Goal: Navigation & Orientation: Find specific page/section

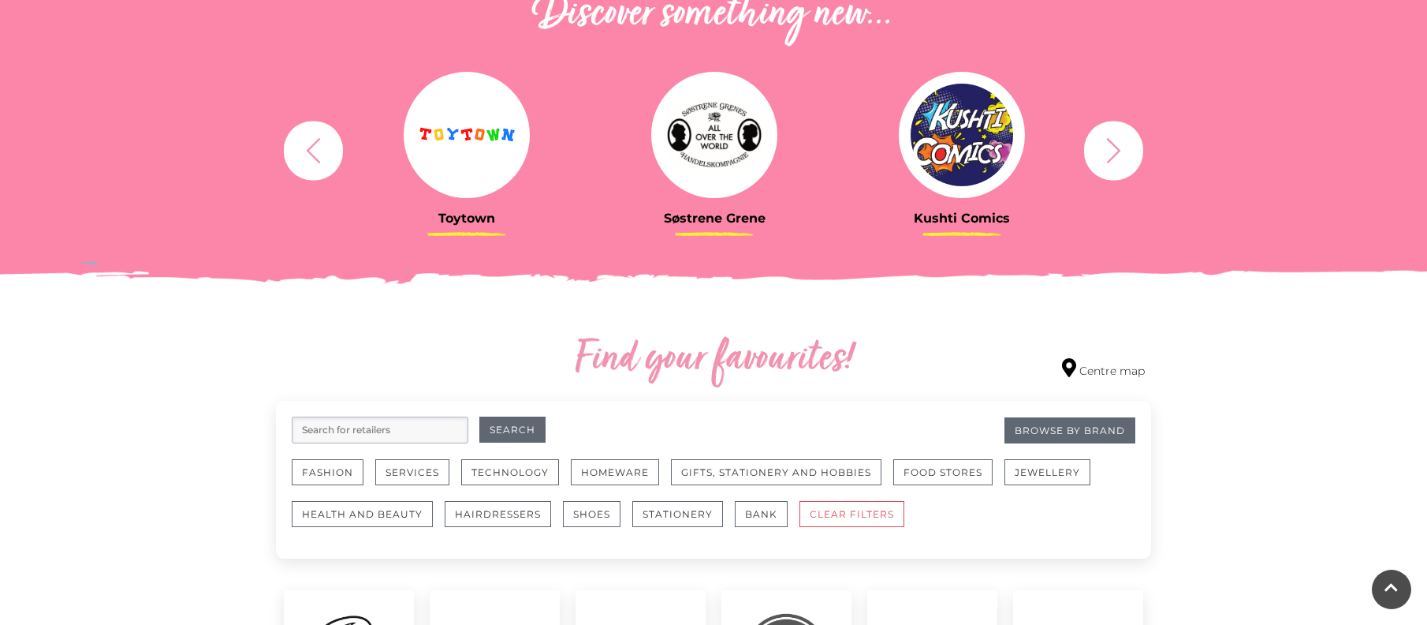
scroll to position [867, 0]
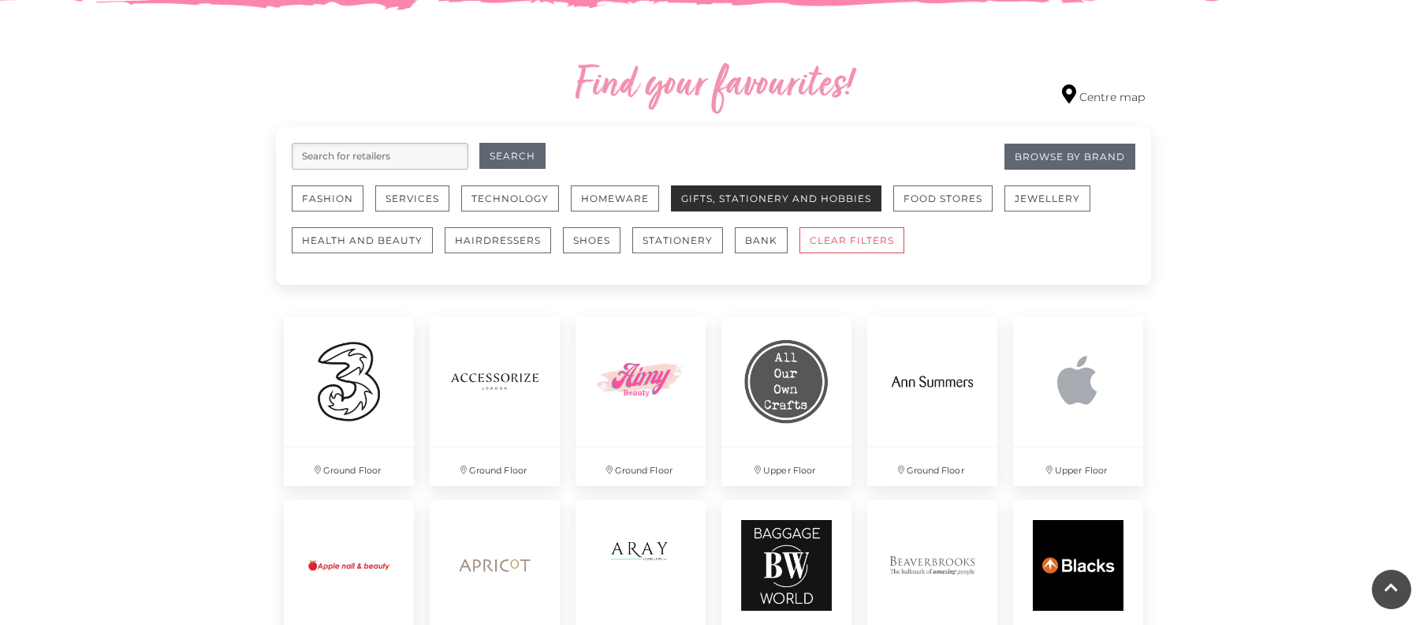
click at [722, 202] on button "Gifts, Stationery and Hobbies" at bounding box center [776, 198] width 211 height 26
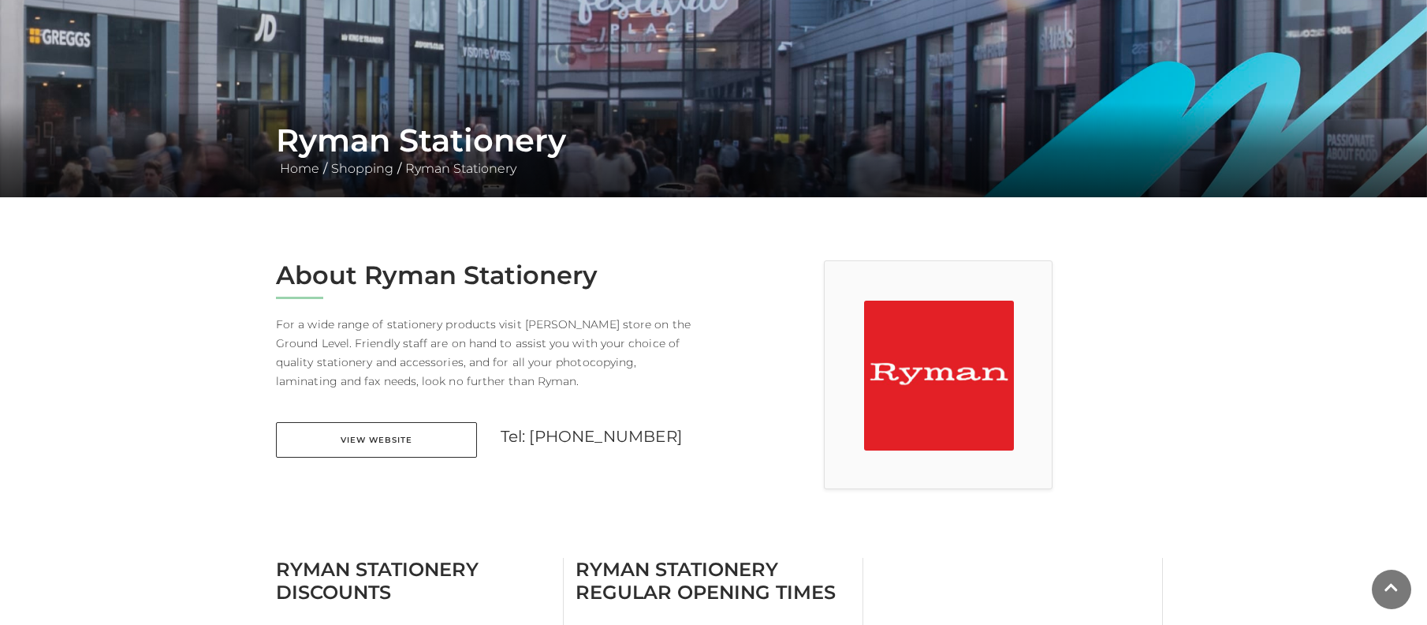
scroll to position [315, 0]
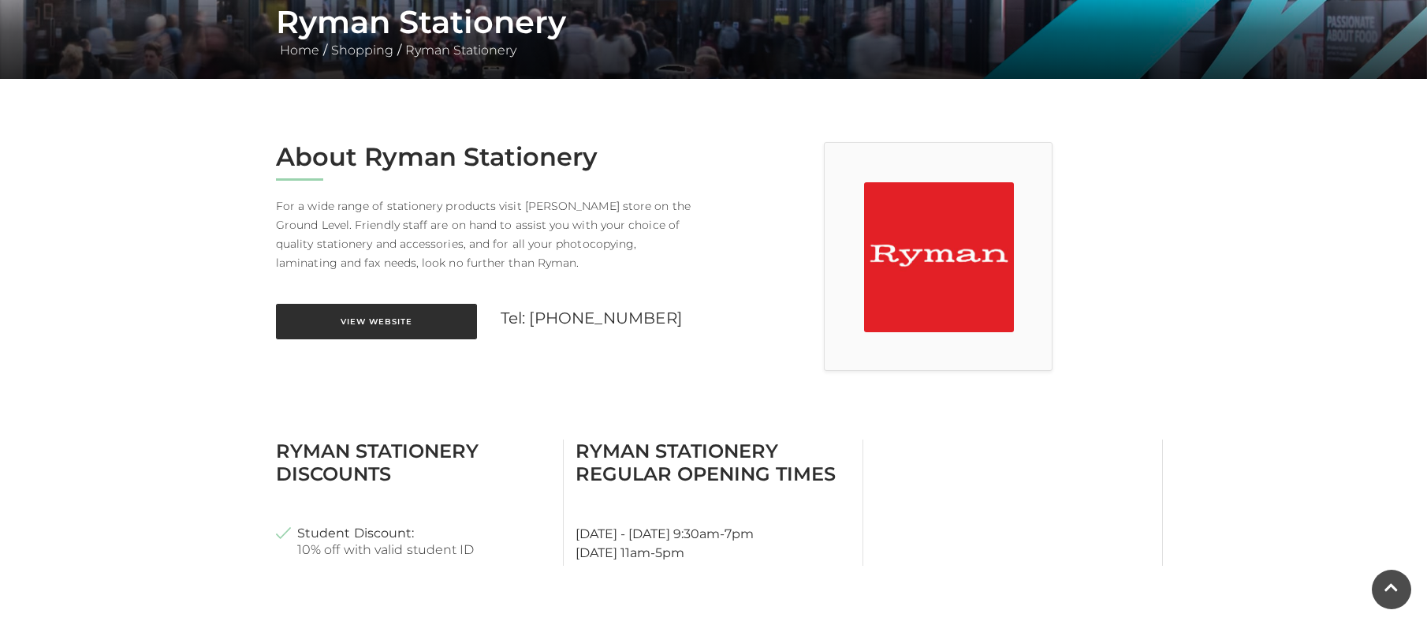
click at [367, 308] on link "View Website" at bounding box center [376, 321] width 201 height 35
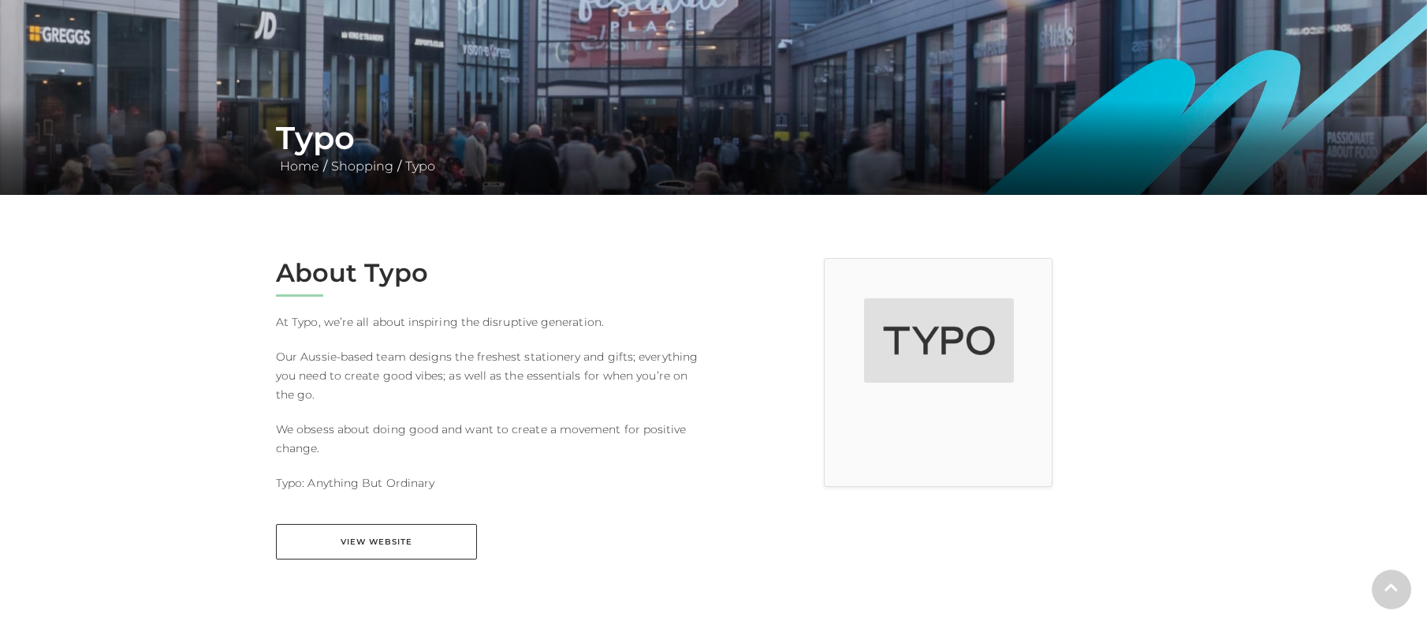
scroll to position [315, 0]
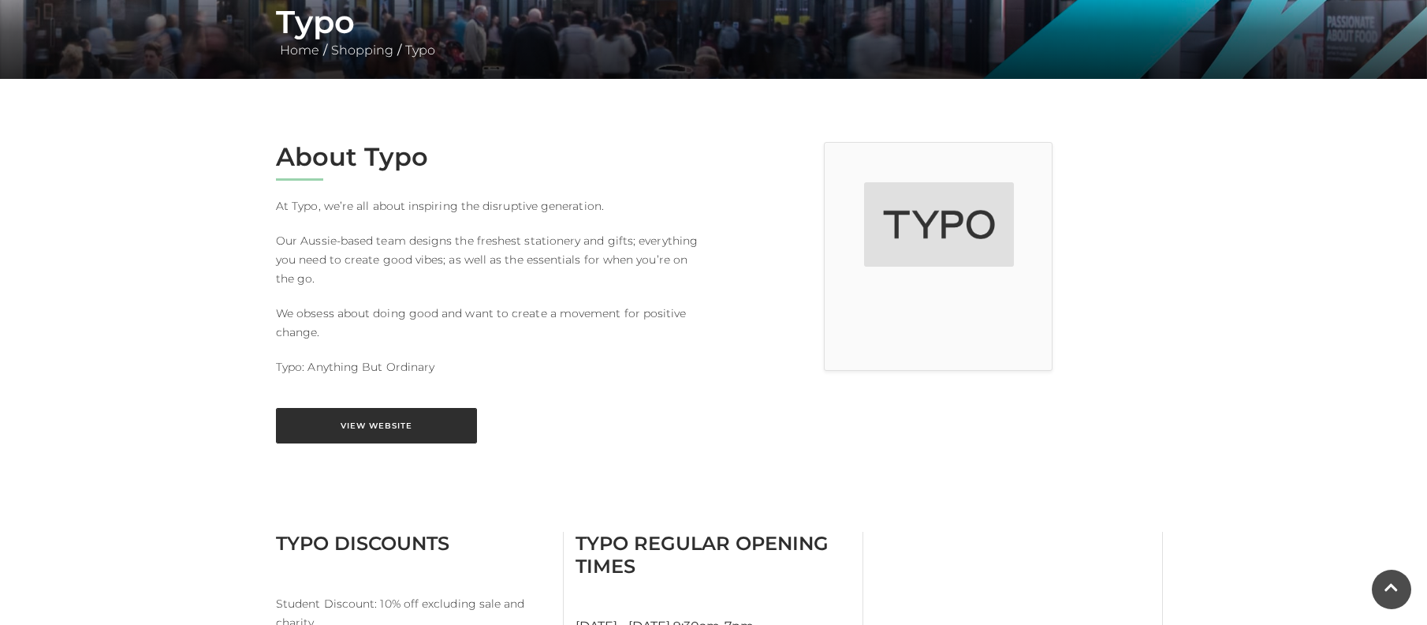
click at [438, 422] on link "View Website" at bounding box center [376, 425] width 201 height 35
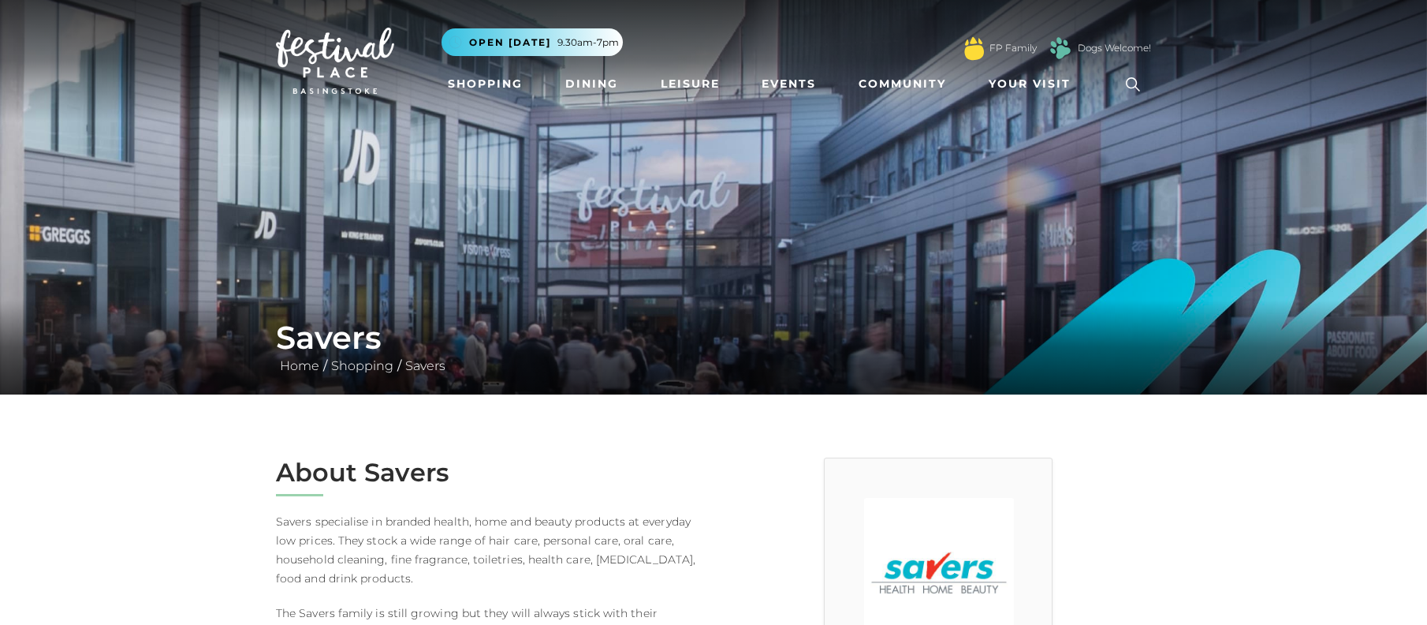
scroll to position [394, 0]
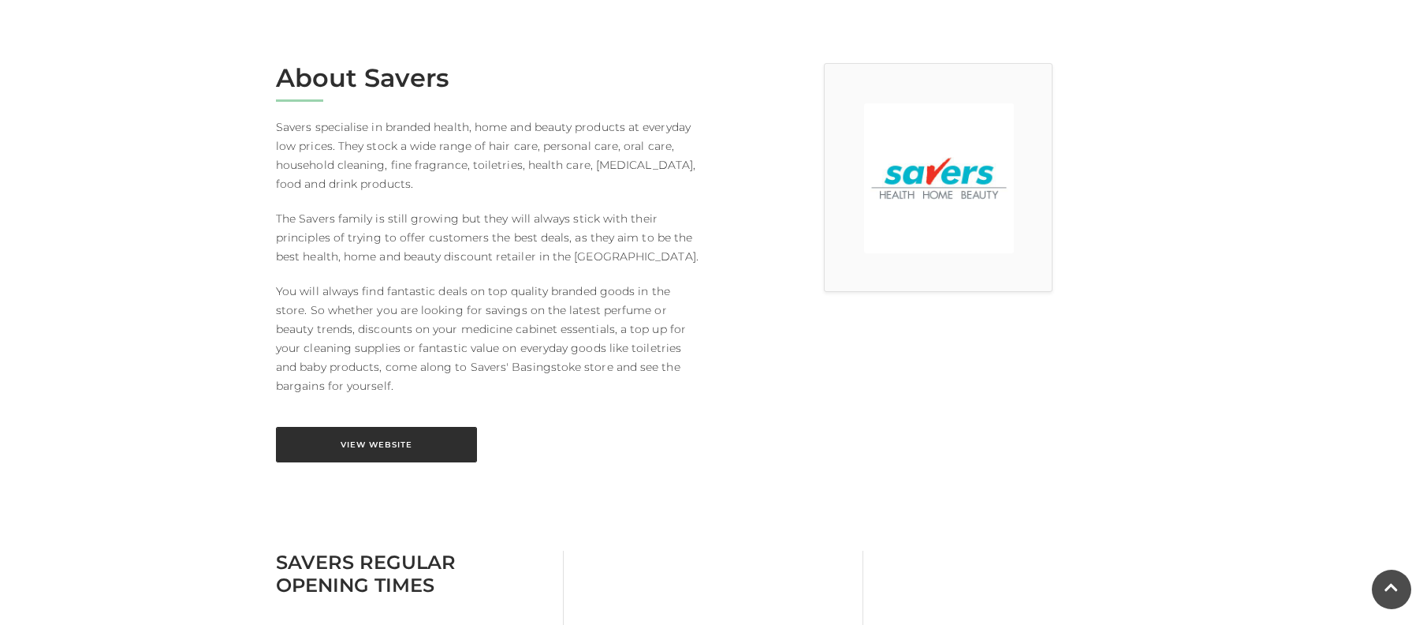
click at [365, 450] on link "View Website" at bounding box center [376, 444] width 201 height 35
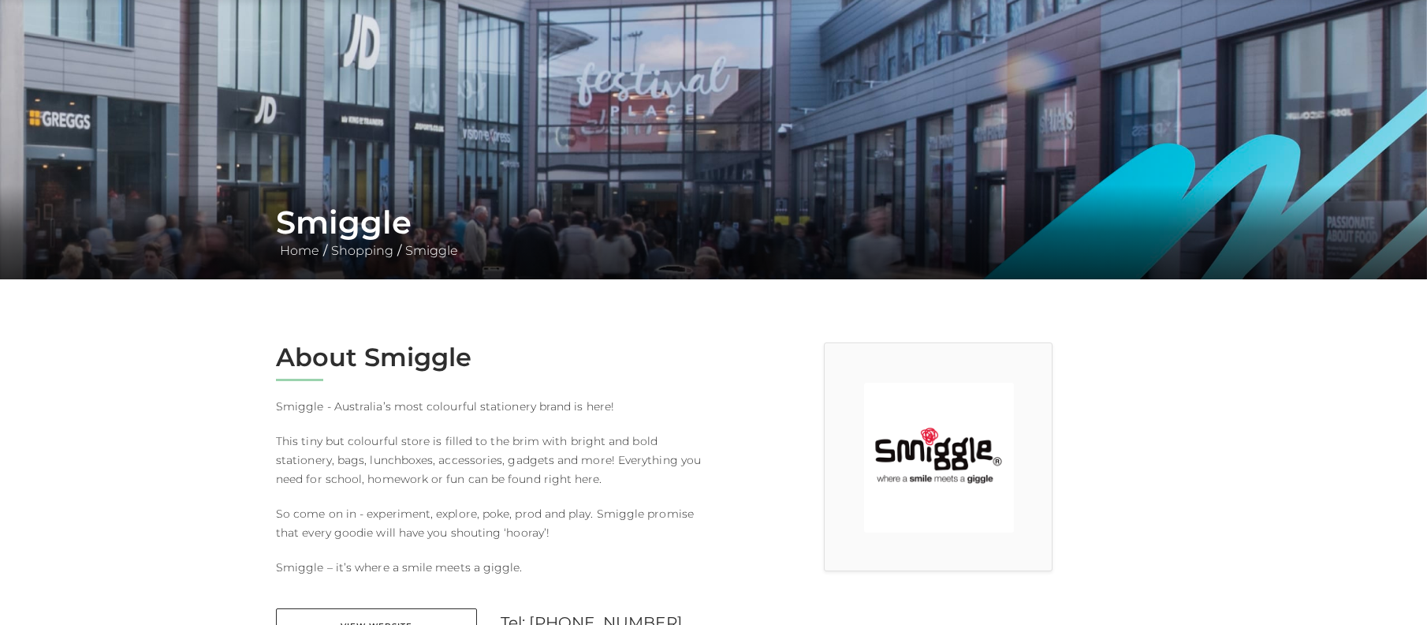
scroll to position [237, 0]
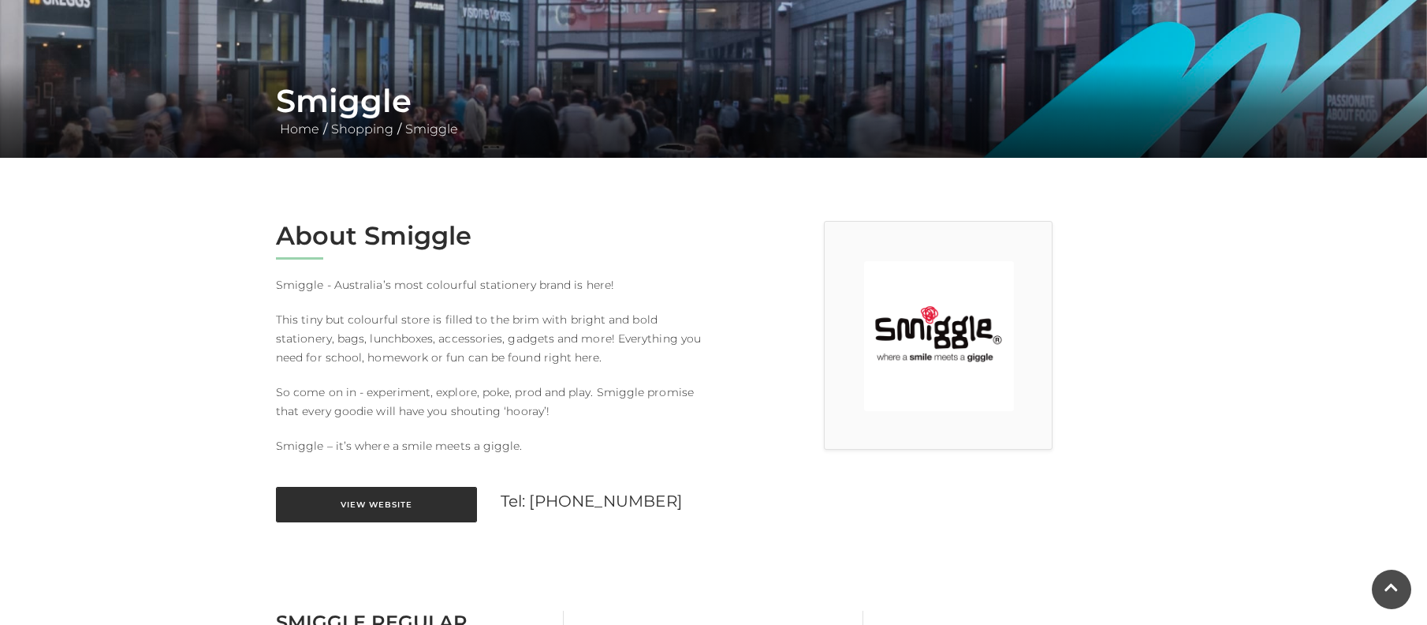
click at [417, 491] on link "View Website" at bounding box center [376, 504] width 201 height 35
